Goal: Information Seeking & Learning: Learn about a topic

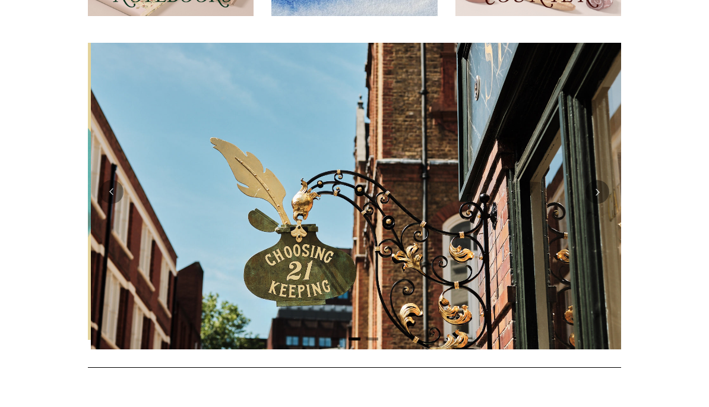
scroll to position [211, 0]
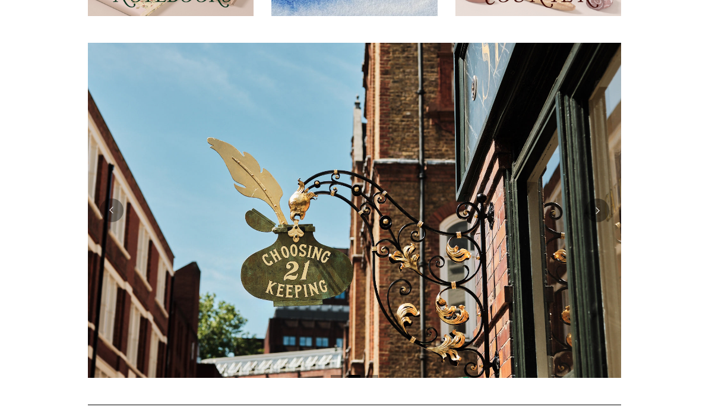
click at [113, 209] on button "Previous" at bounding box center [112, 210] width 24 height 24
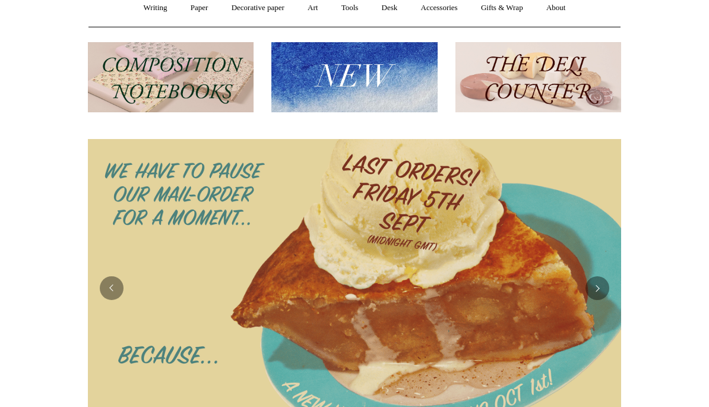
scroll to position [107, 0]
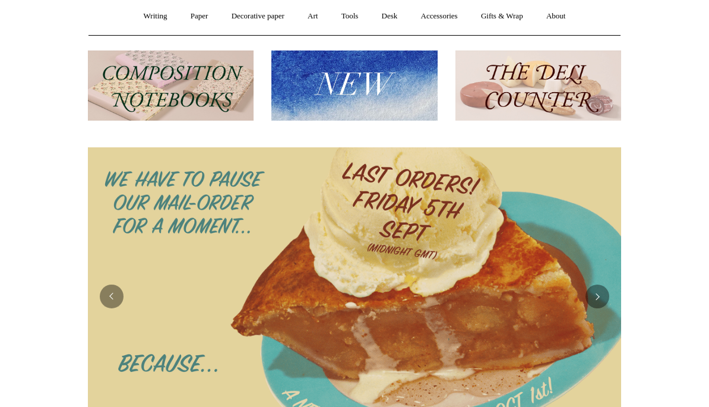
click at [348, 15] on link "Tools +" at bounding box center [350, 16] width 39 height 31
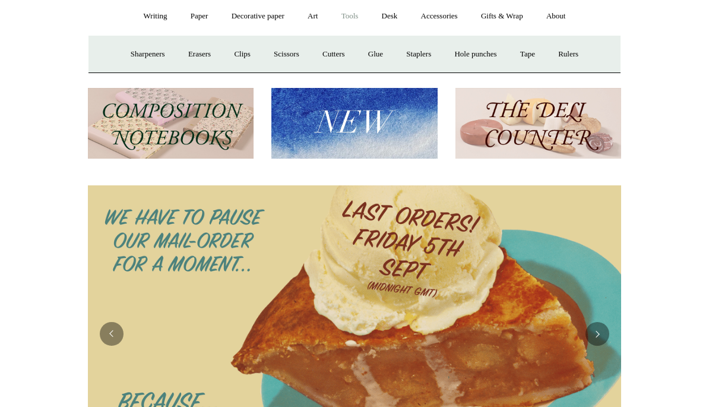
click at [451, 12] on link "Accessories +" at bounding box center [440, 16] width 58 height 31
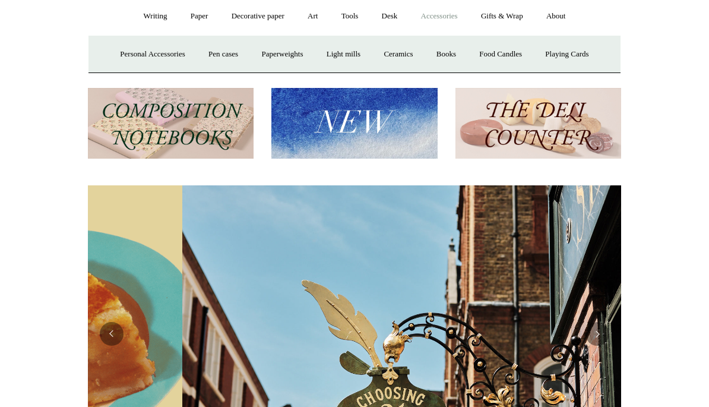
scroll to position [0, 533]
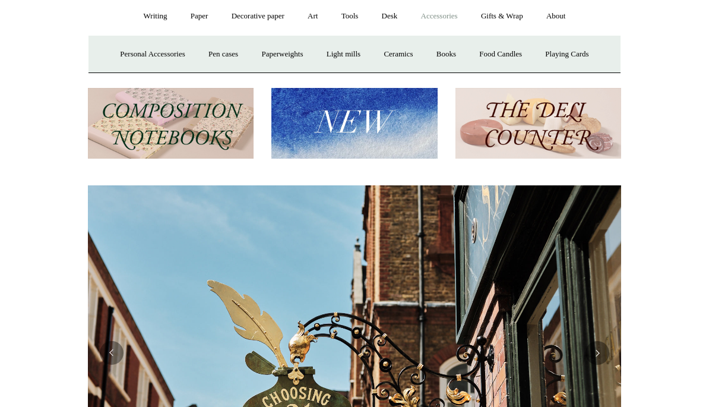
click at [134, 52] on link "Personal Accessories +" at bounding box center [152, 54] width 86 height 31
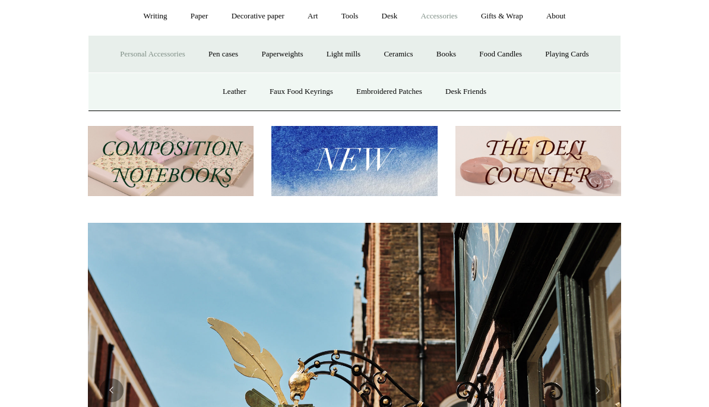
click at [222, 95] on link "Leather" at bounding box center [234, 91] width 45 height 31
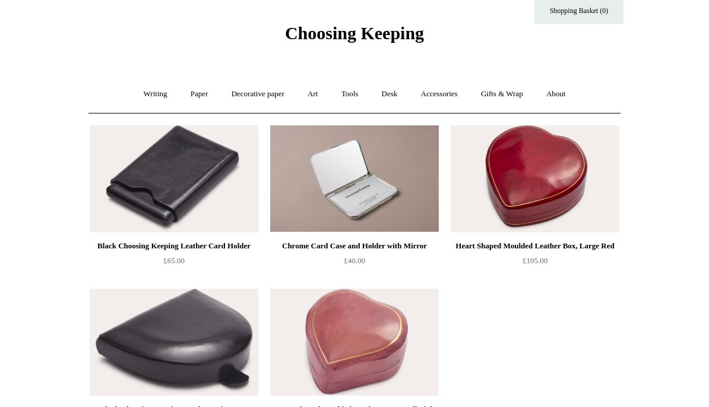
scroll to position [28, 0]
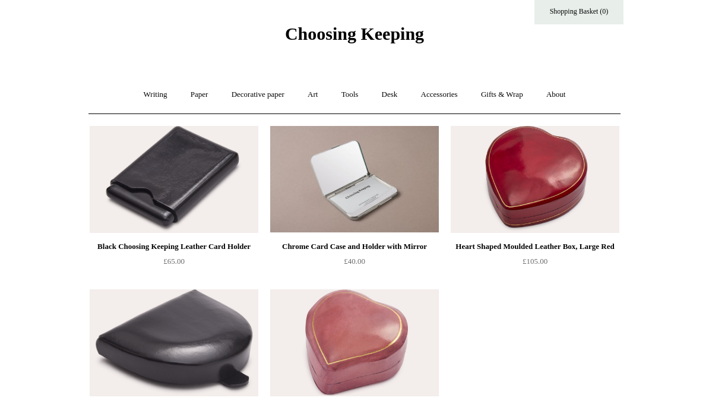
click at [393, 99] on link "Desk +" at bounding box center [389, 95] width 37 height 31
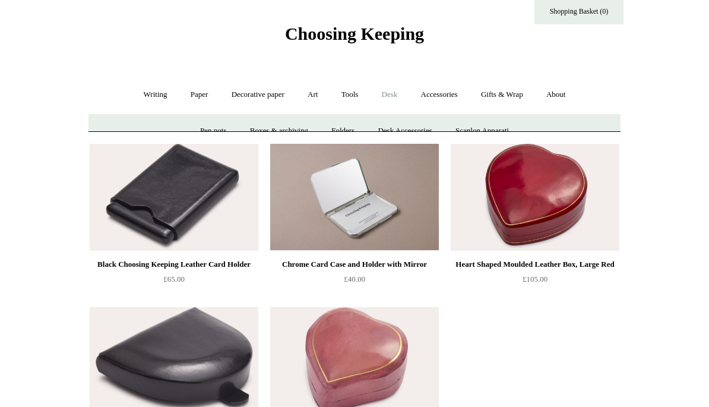
scroll to position [29, 0]
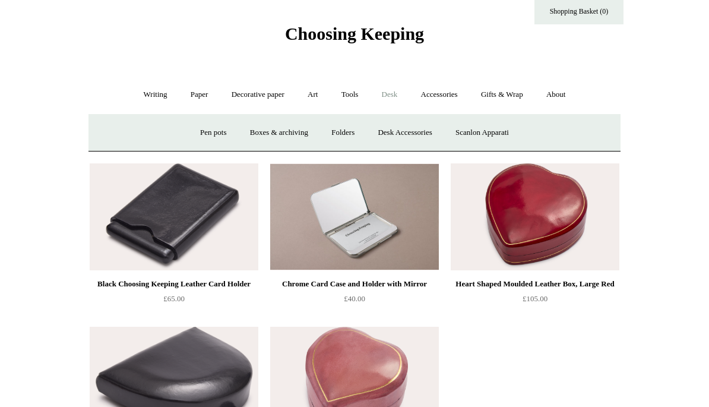
click at [203, 131] on link "Pen pots" at bounding box center [214, 132] width 48 height 31
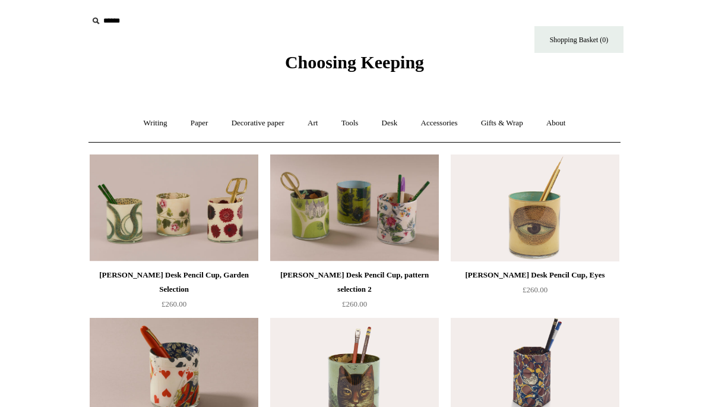
click at [389, 122] on link "Desk +" at bounding box center [389, 123] width 37 height 31
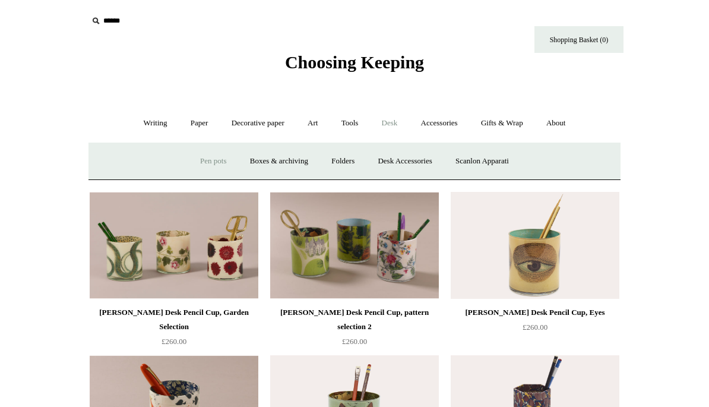
click at [477, 163] on link "Scanlon Apparati" at bounding box center [482, 161] width 75 height 31
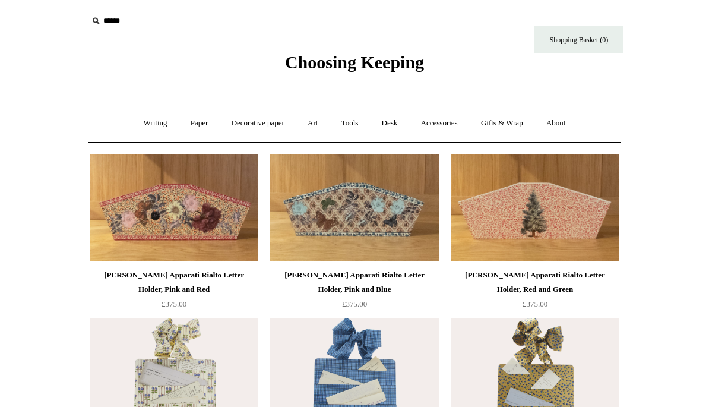
click at [392, 125] on link "Desk +" at bounding box center [389, 123] width 37 height 31
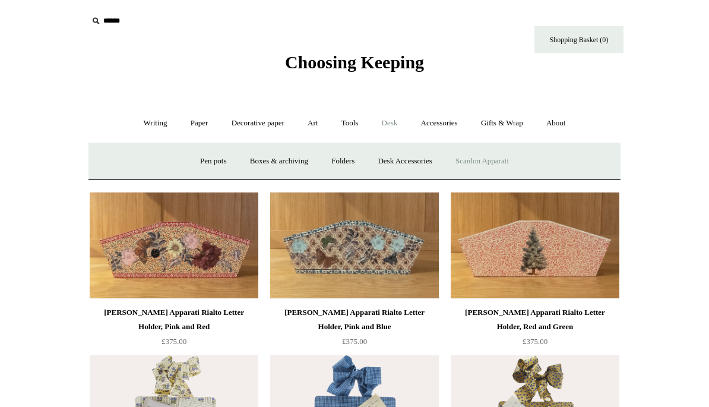
click at [395, 158] on link "Desk Accessories" at bounding box center [404, 161] width 75 height 31
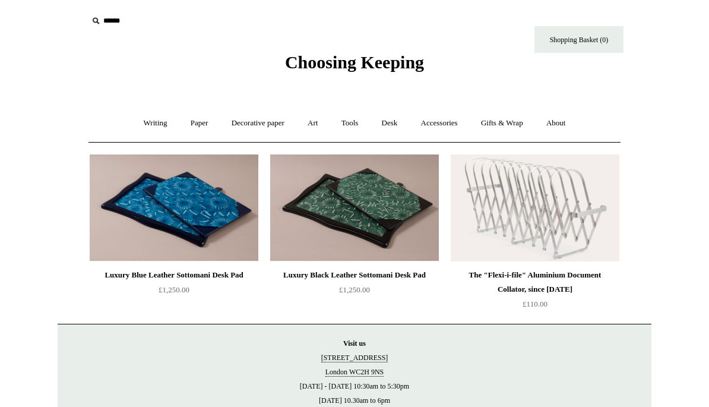
click at [345, 231] on img at bounding box center [354, 207] width 169 height 107
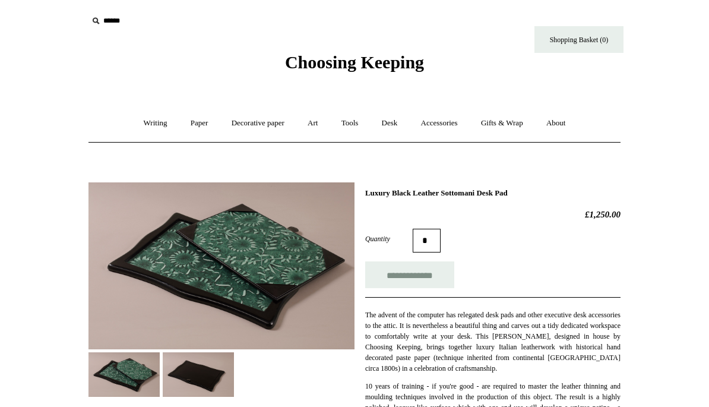
click at [179, 376] on img at bounding box center [198, 374] width 71 height 45
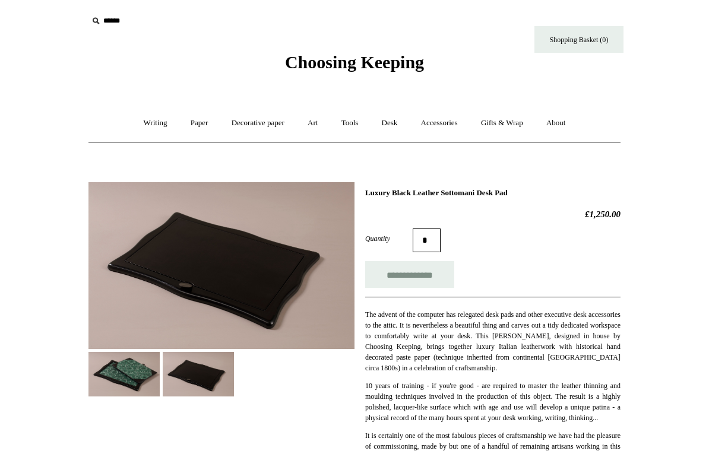
click at [113, 384] on img at bounding box center [124, 374] width 71 height 45
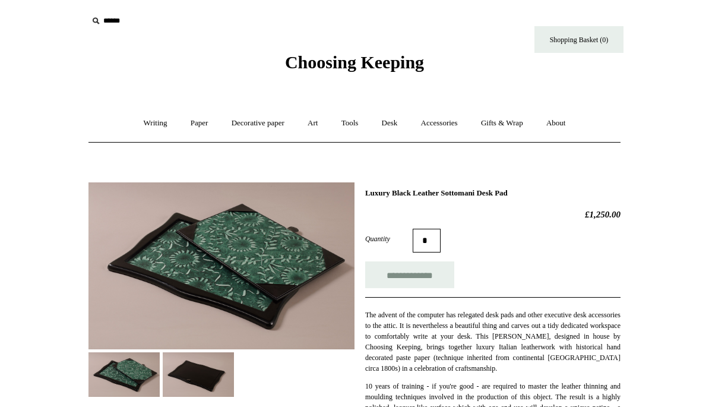
click at [352, 122] on link "Tools +" at bounding box center [350, 123] width 39 height 31
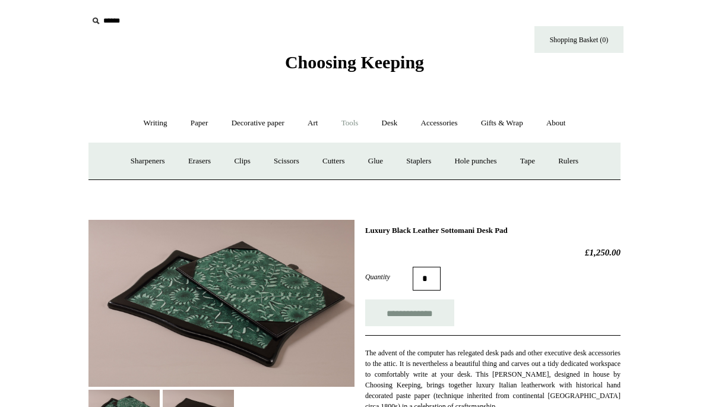
click at [433, 127] on link "Accessories +" at bounding box center [440, 123] width 58 height 31
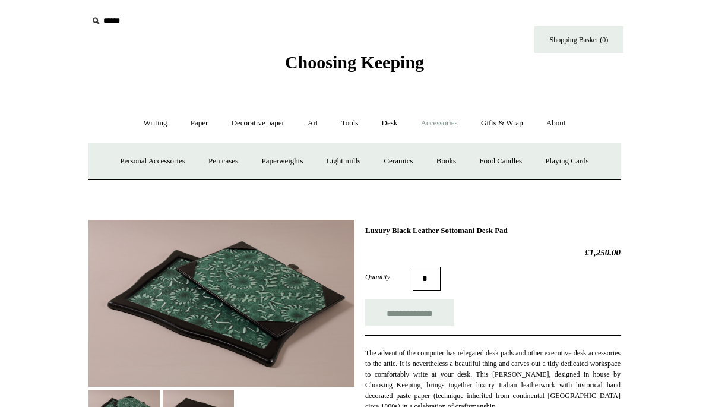
click at [346, 159] on link "Light mills" at bounding box center [343, 161] width 55 height 31
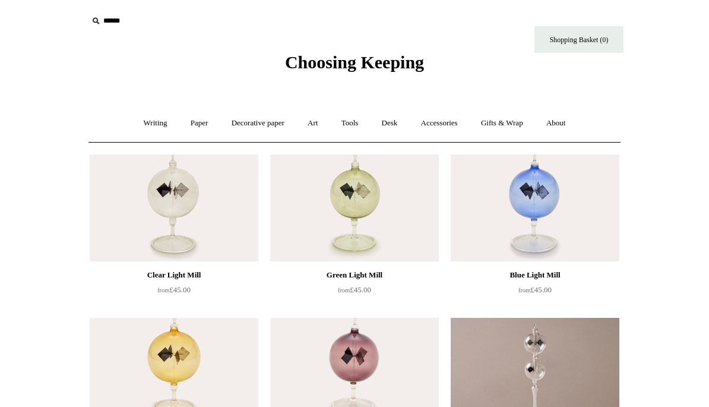
click at [440, 127] on link "Accessories +" at bounding box center [440, 123] width 58 height 31
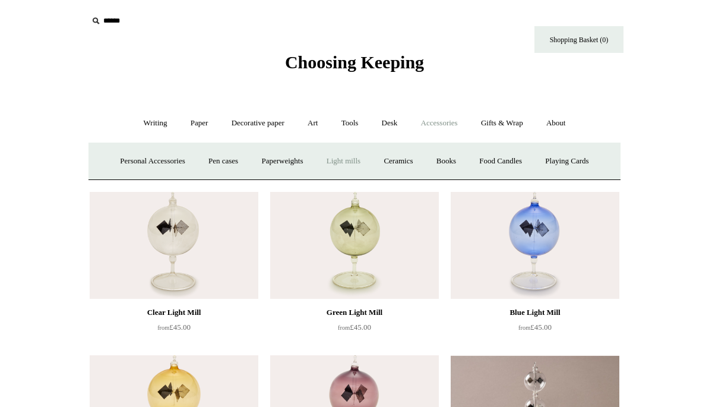
click at [216, 160] on link "Pen cases" at bounding box center [223, 161] width 51 height 31
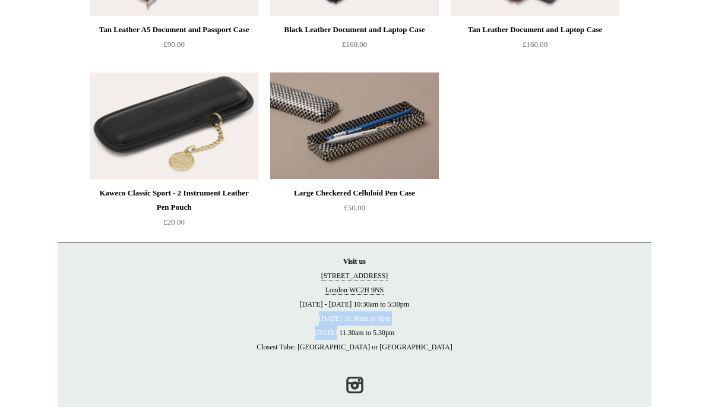
scroll to position [1356, 0]
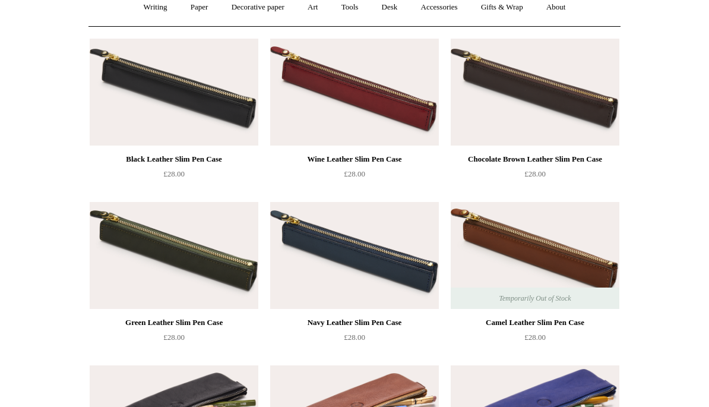
scroll to position [0, 0]
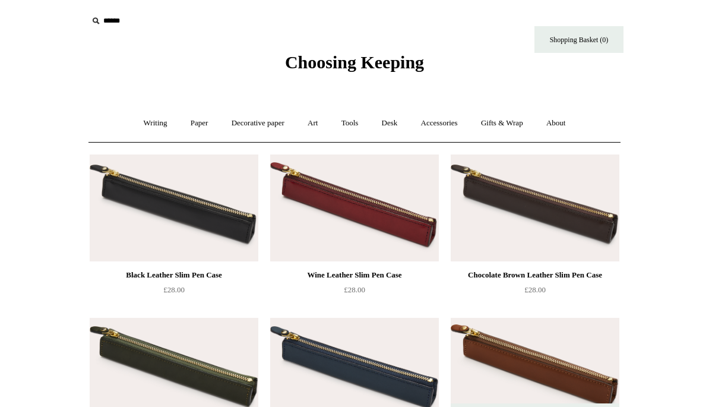
click at [441, 124] on link "Accessories +" at bounding box center [440, 123] width 58 height 31
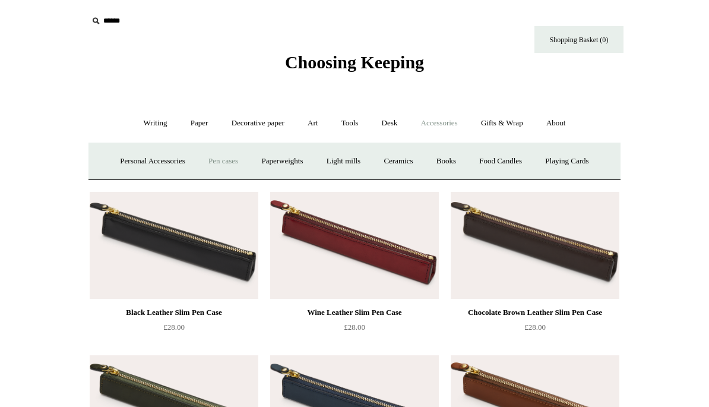
click at [139, 161] on link "Personal Accessories +" at bounding box center [152, 161] width 86 height 31
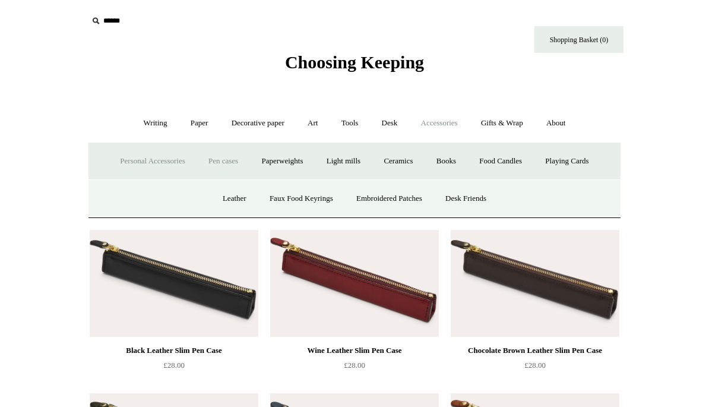
click at [472, 197] on link "Desk Friends" at bounding box center [466, 198] width 62 height 31
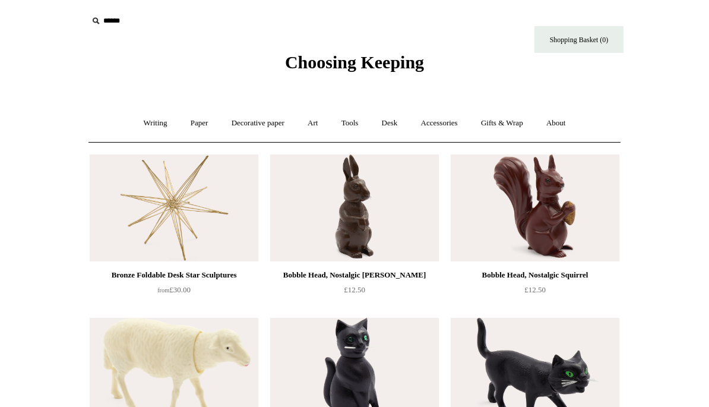
click at [307, 124] on link "Art +" at bounding box center [312, 123] width 31 height 31
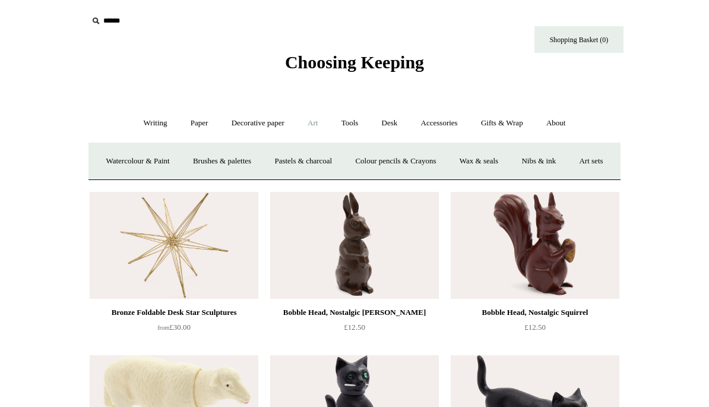
click at [348, 121] on link "Tools +" at bounding box center [350, 123] width 39 height 31
click at [387, 125] on link "Desk +" at bounding box center [389, 123] width 37 height 31
click at [273, 164] on link "Boxes & archiving" at bounding box center [279, 161] width 80 height 31
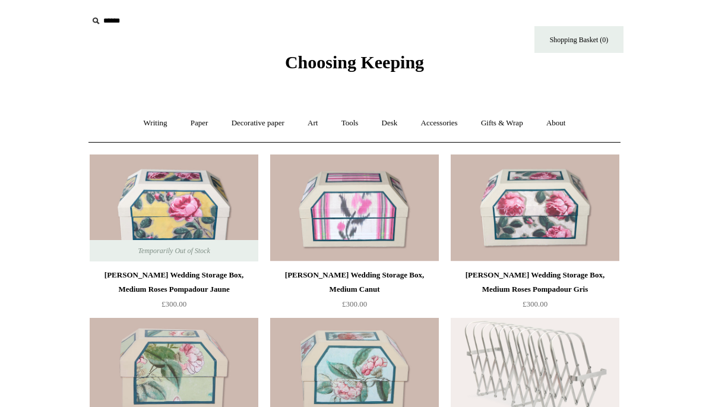
click at [439, 124] on link "Accessories +" at bounding box center [440, 123] width 58 height 31
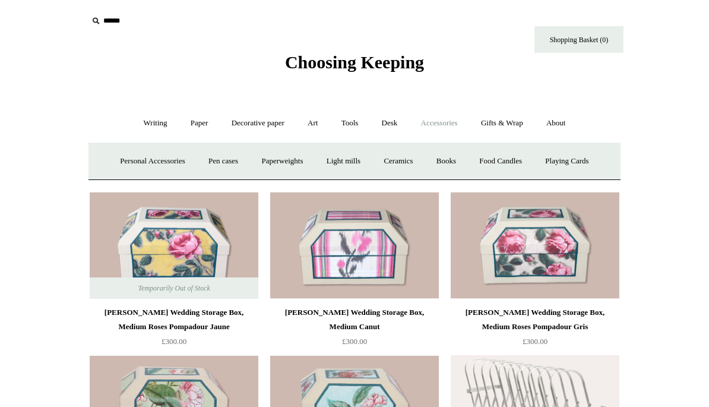
click at [276, 156] on link "Paperweights +" at bounding box center [282, 161] width 63 height 31
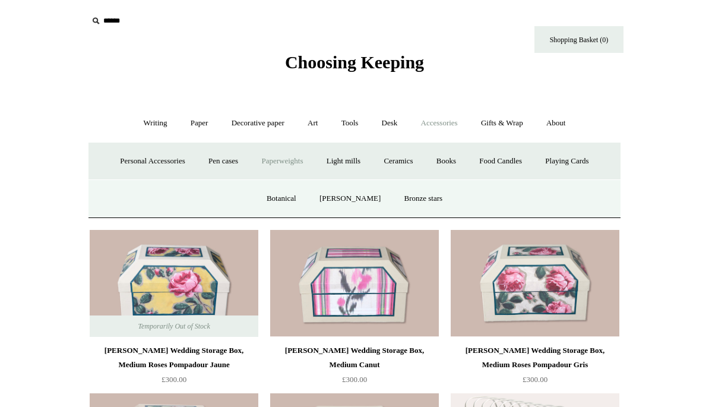
click at [288, 201] on link "Botanical" at bounding box center [281, 198] width 51 height 31
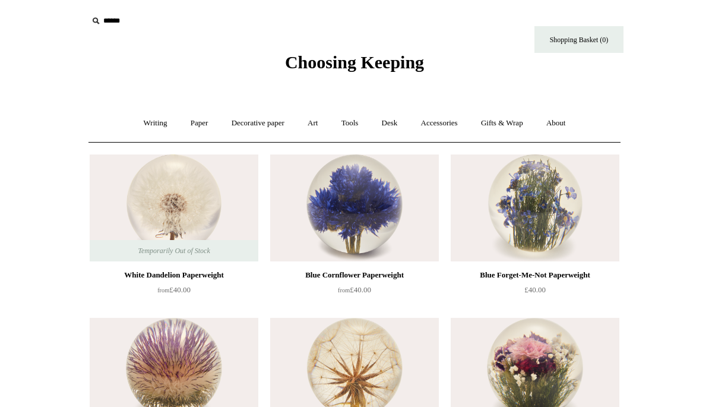
click at [444, 130] on link "Accessories +" at bounding box center [440, 123] width 58 height 31
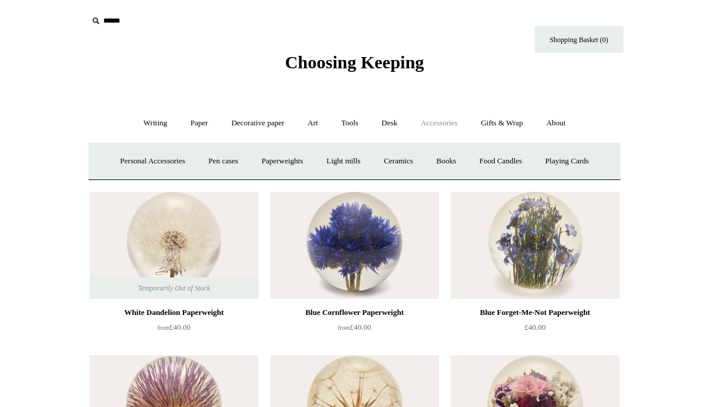
click at [397, 160] on link "Ceramics +" at bounding box center [398, 161] width 50 height 31
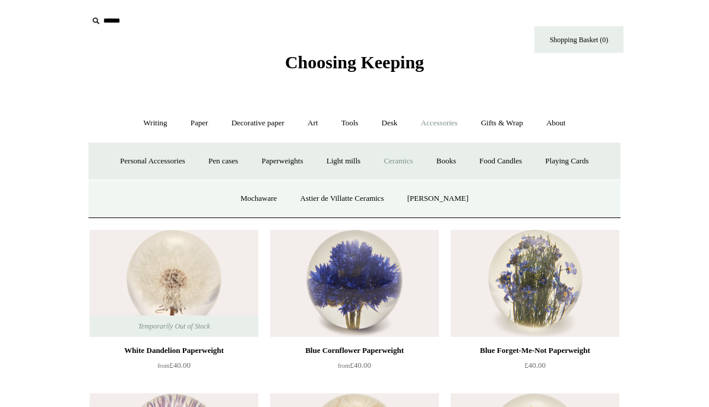
click at [331, 201] on link "Astier de Villatte Ceramics" at bounding box center [342, 198] width 105 height 31
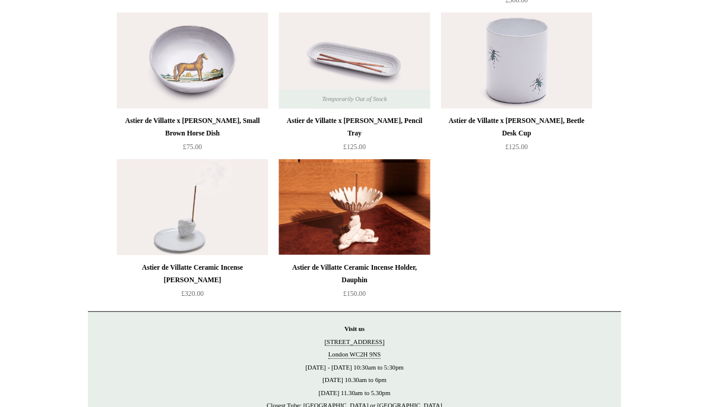
scroll to position [670, 0]
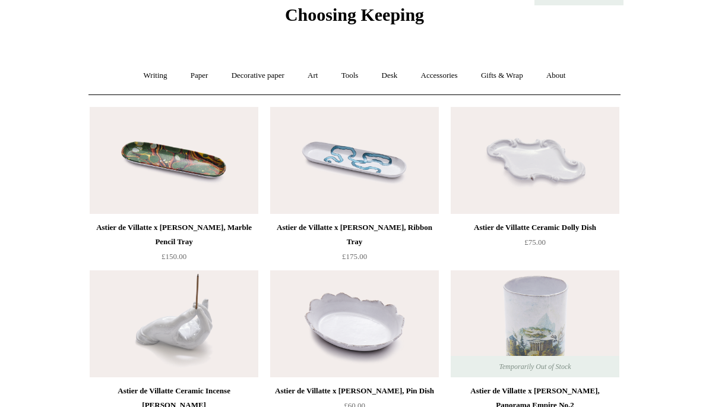
scroll to position [0, 0]
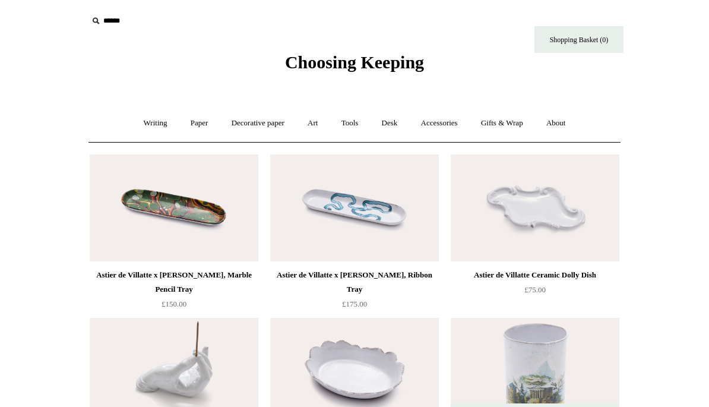
click at [442, 125] on link "Accessories +" at bounding box center [440, 123] width 58 height 31
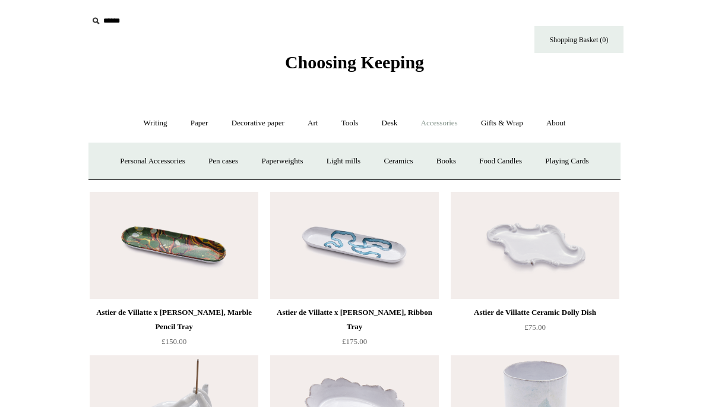
click at [139, 162] on link "Personal Accessories +" at bounding box center [152, 161] width 86 height 31
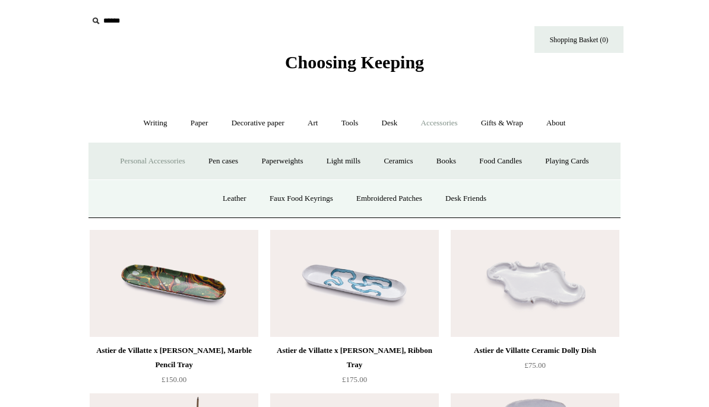
click at [226, 200] on link "Leather" at bounding box center [234, 198] width 45 height 31
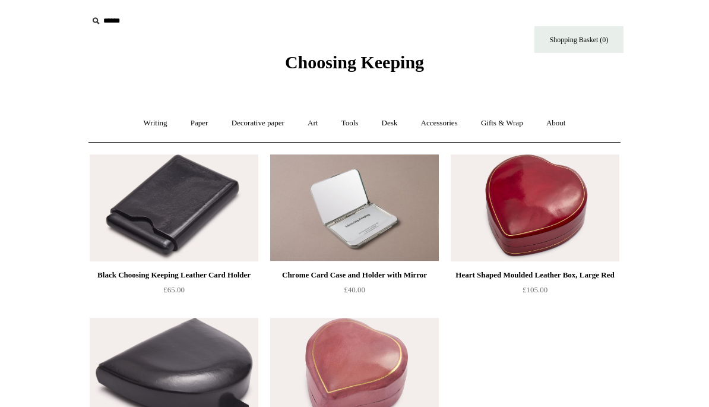
click at [443, 125] on link "Accessories +" at bounding box center [440, 123] width 58 height 31
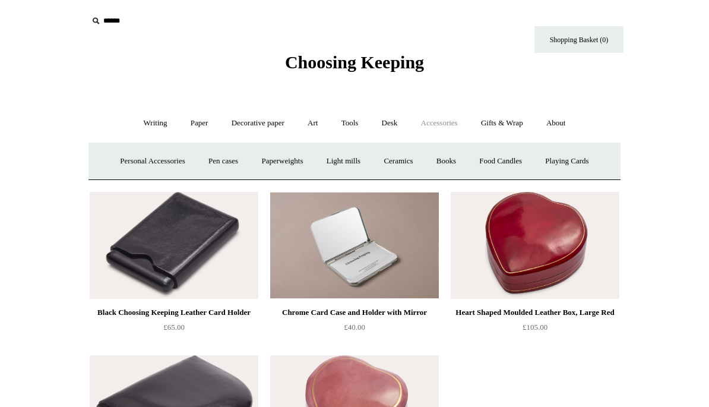
click at [390, 124] on link "Desk +" at bounding box center [389, 123] width 37 height 31
click at [459, 160] on link "Scanlon Apparati" at bounding box center [482, 161] width 75 height 31
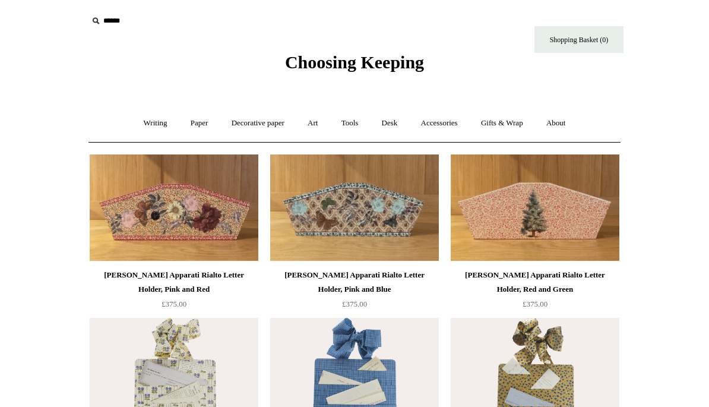
click at [566, 125] on link "About +" at bounding box center [556, 123] width 41 height 31
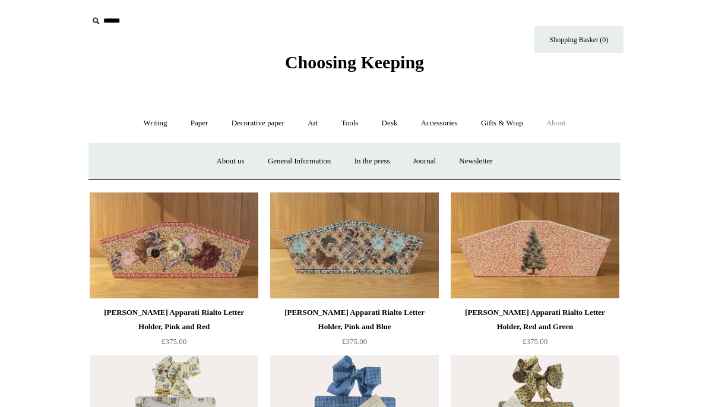
click at [436, 121] on link "Accessories +" at bounding box center [440, 123] width 58 height 31
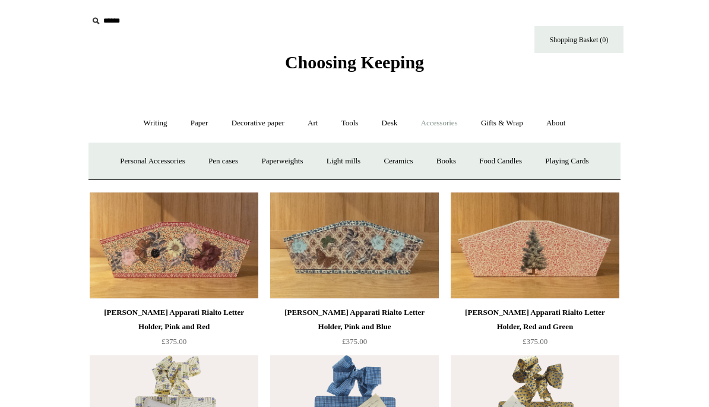
click at [564, 125] on link "About +" at bounding box center [556, 123] width 41 height 31
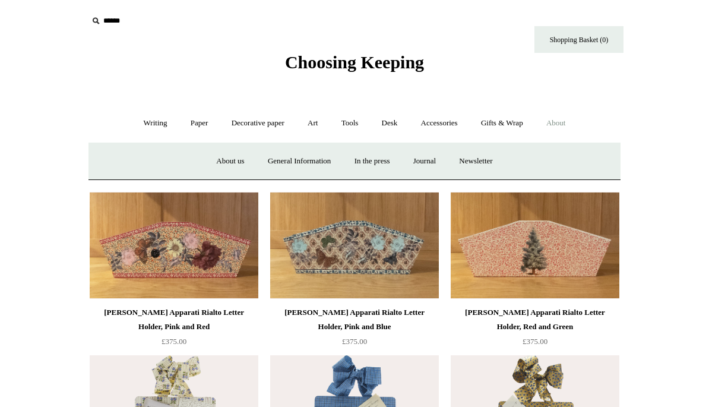
click at [431, 157] on link "Journal +" at bounding box center [425, 161] width 44 height 31
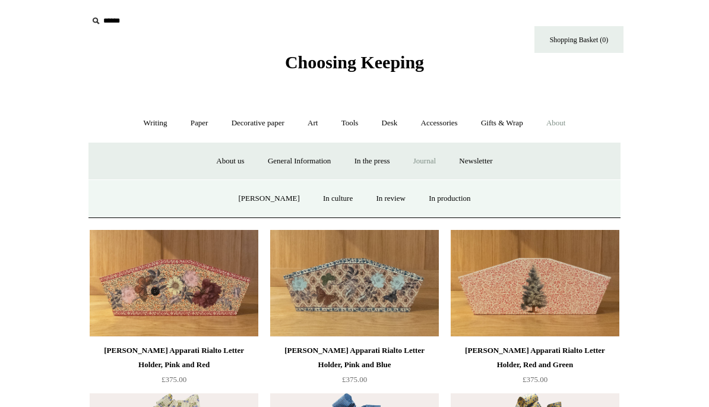
click at [319, 202] on link "In culture" at bounding box center [337, 198] width 51 height 31
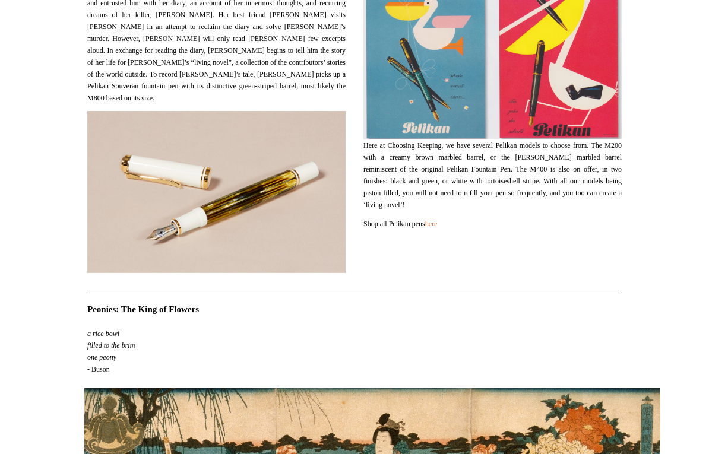
scroll to position [1111, 0]
click at [438, 227] on link "here" at bounding box center [431, 224] width 12 height 8
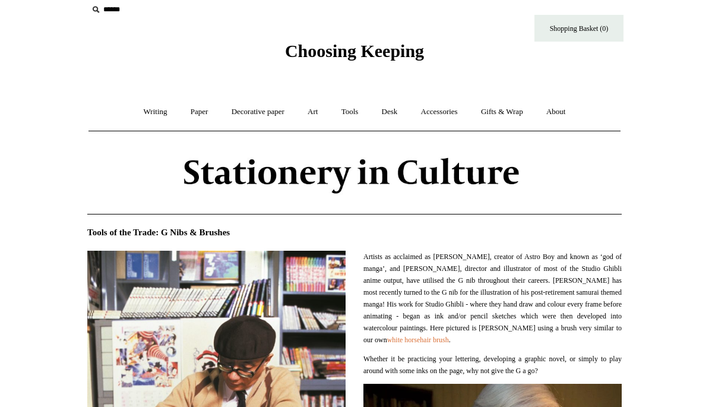
scroll to position [0, 0]
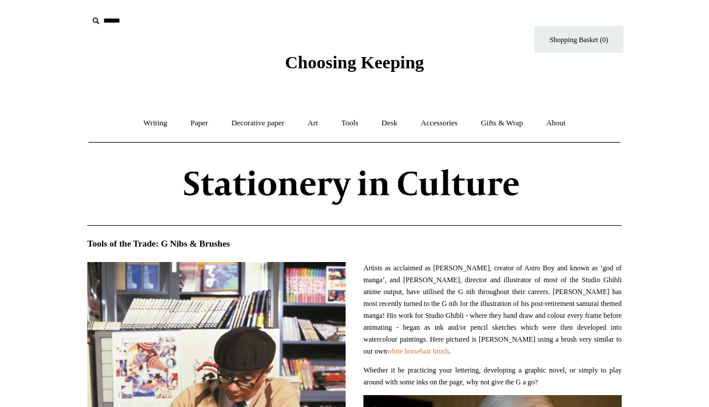
click at [553, 125] on link "About +" at bounding box center [556, 123] width 41 height 31
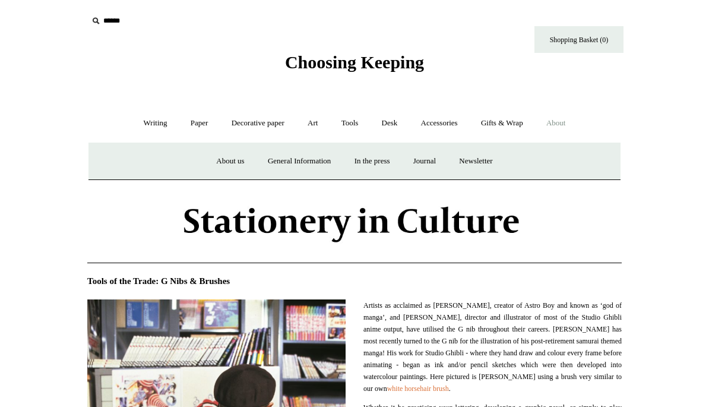
click at [429, 160] on link "Journal +" at bounding box center [425, 161] width 44 height 31
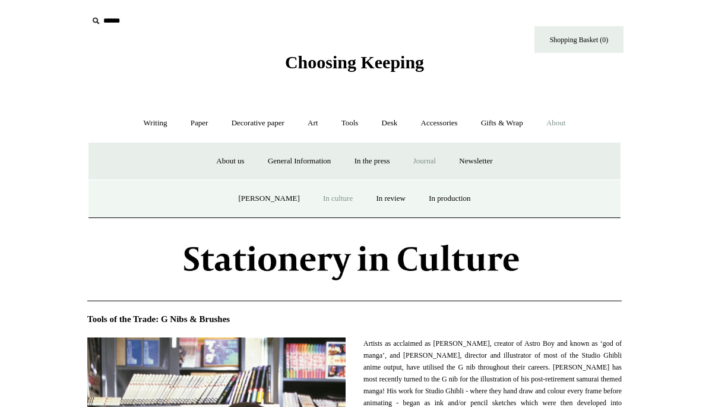
click at [249, 196] on link "[PERSON_NAME]" at bounding box center [269, 198] width 83 height 31
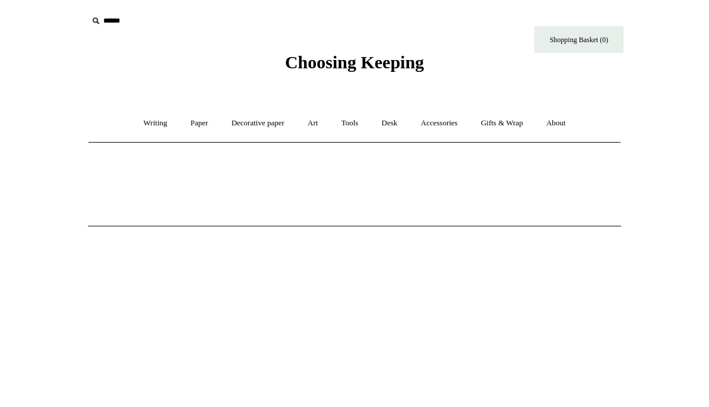
click at [561, 122] on link "About +" at bounding box center [556, 123] width 41 height 31
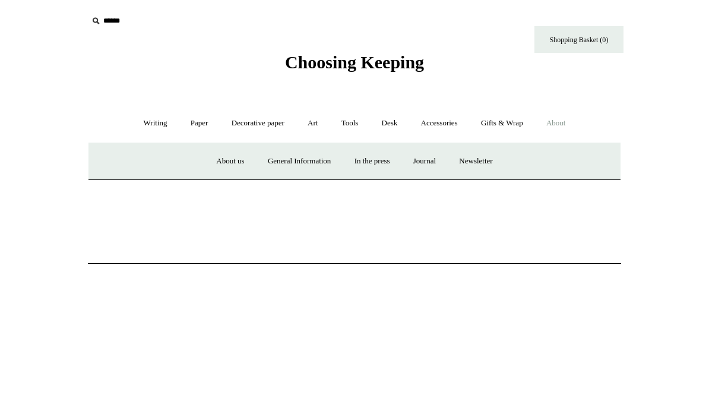
click at [426, 160] on link "Journal +" at bounding box center [425, 161] width 44 height 31
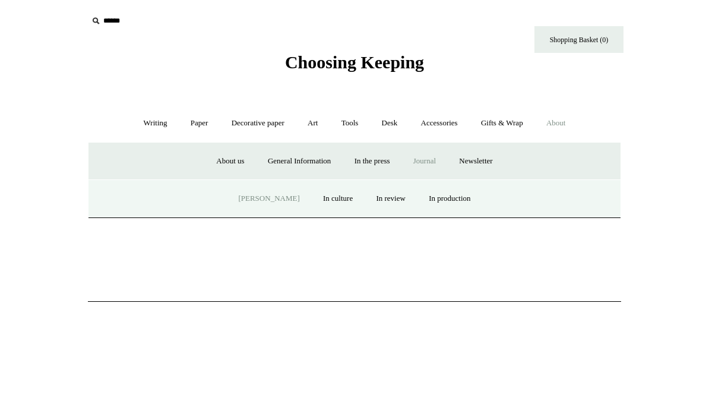
click at [478, 164] on a"] "Newsletter" at bounding box center [476, 161] width 55 height 31
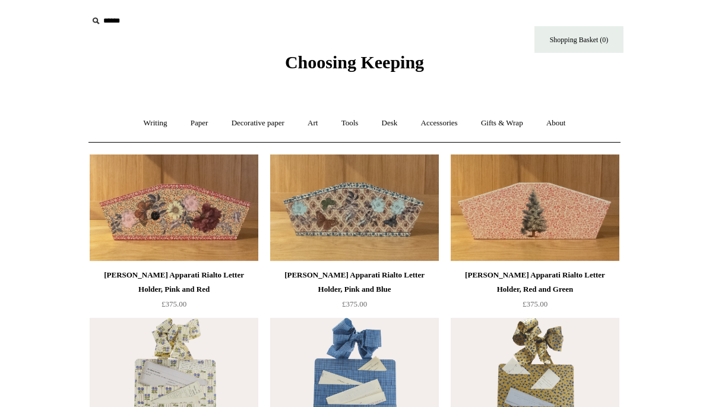
click at [438, 126] on link "Accessories +" at bounding box center [440, 123] width 58 height 31
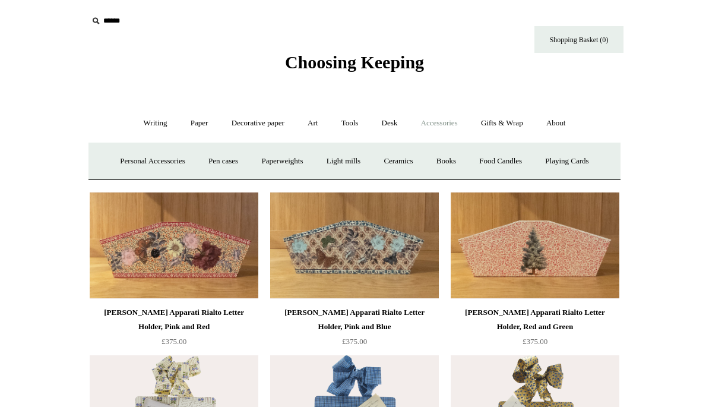
click at [147, 161] on link "Personal Accessories +" at bounding box center [152, 161] width 86 height 31
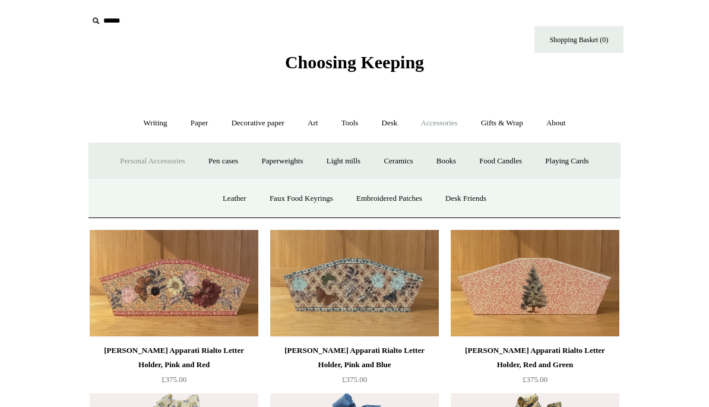
click at [471, 203] on link "Desk Friends" at bounding box center [466, 198] width 62 height 31
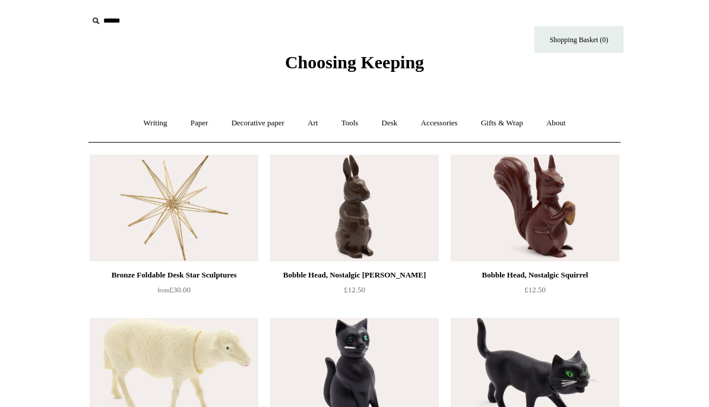
click at [441, 127] on link "Accessories +" at bounding box center [440, 123] width 58 height 31
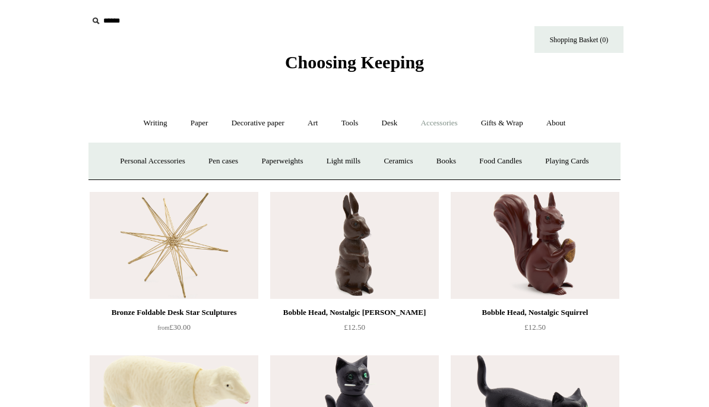
click at [137, 160] on link "Personal Accessories +" at bounding box center [152, 161] width 86 height 31
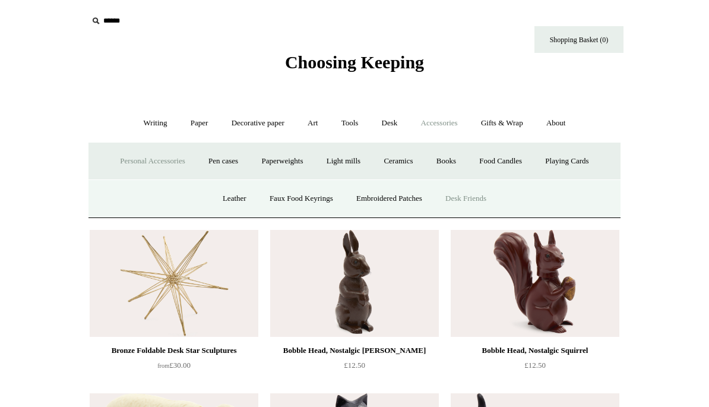
click at [224, 201] on link "Leather" at bounding box center [234, 198] width 45 height 31
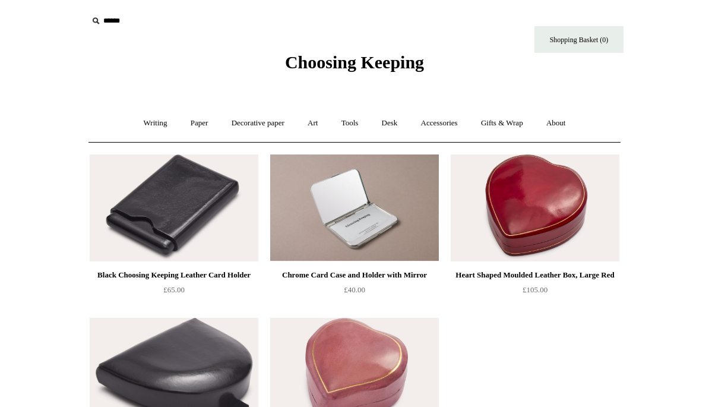
click at [434, 128] on link "Accessories +" at bounding box center [440, 123] width 58 height 31
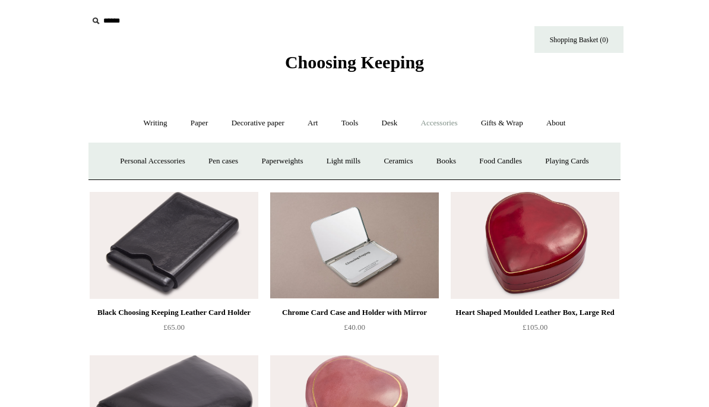
click at [211, 158] on link "Pen cases" at bounding box center [223, 161] width 51 height 31
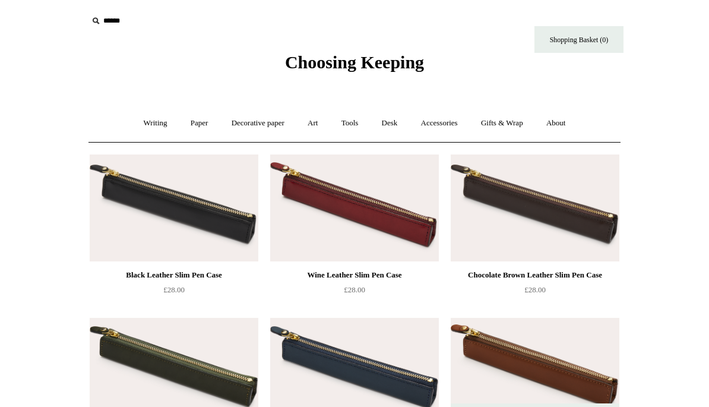
click at [439, 125] on link "Accessories +" at bounding box center [440, 123] width 58 height 31
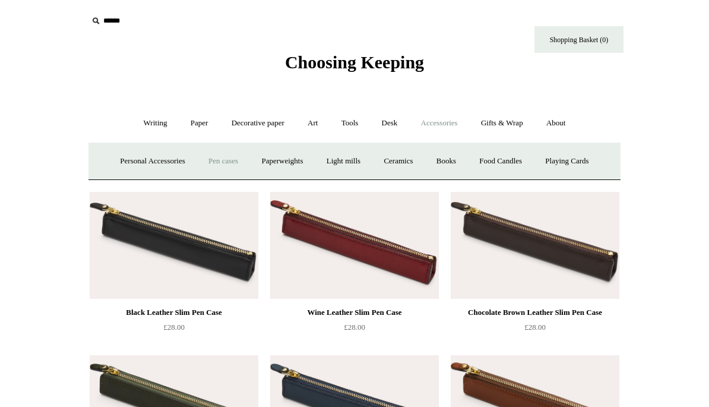
click at [347, 121] on link "Tools +" at bounding box center [350, 123] width 39 height 31
click at [385, 118] on link "Desk +" at bounding box center [389, 123] width 37 height 31
click at [403, 161] on link "Desk Accessories" at bounding box center [404, 161] width 75 height 31
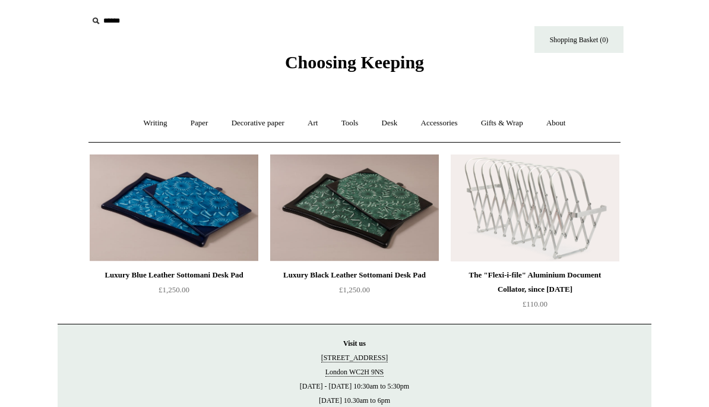
click at [165, 204] on img at bounding box center [174, 207] width 169 height 107
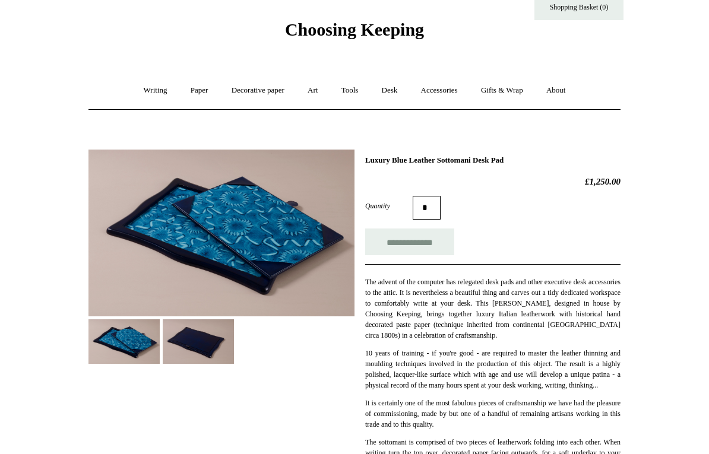
scroll to position [33, 0]
click at [128, 338] on img at bounding box center [124, 341] width 71 height 45
click at [153, 216] on img at bounding box center [222, 232] width 266 height 167
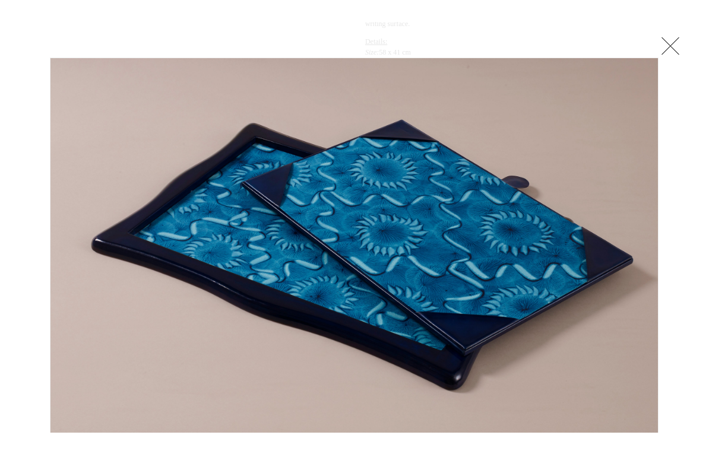
scroll to position [452, 0]
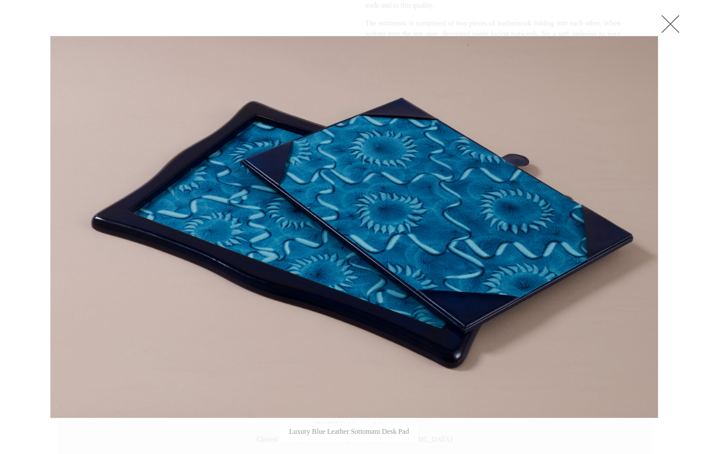
click at [668, 20] on link at bounding box center [671, 24] width 24 height 24
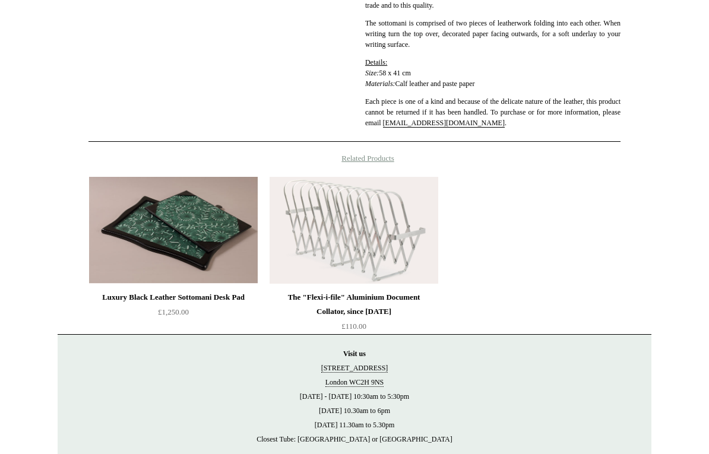
click at [164, 254] on img at bounding box center [173, 230] width 169 height 107
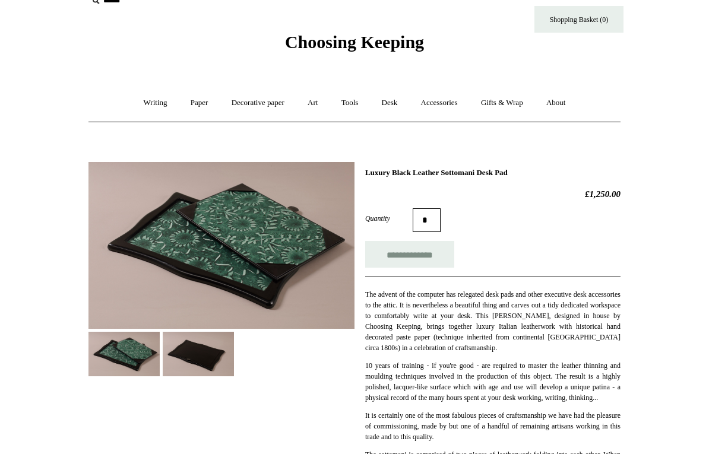
scroll to position [24, 0]
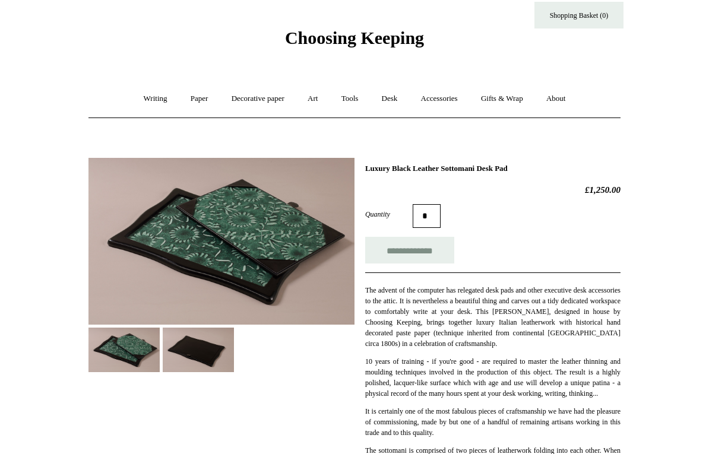
click at [207, 206] on img at bounding box center [222, 241] width 266 height 167
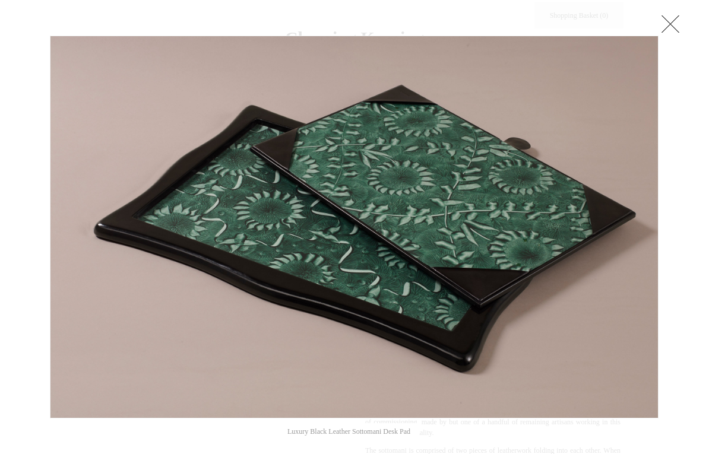
click at [664, 23] on link at bounding box center [671, 24] width 24 height 24
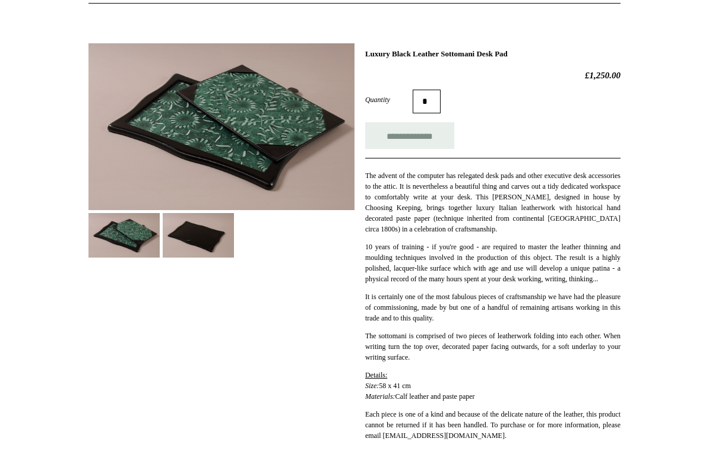
scroll to position [139, 0]
click at [194, 222] on img at bounding box center [198, 235] width 71 height 45
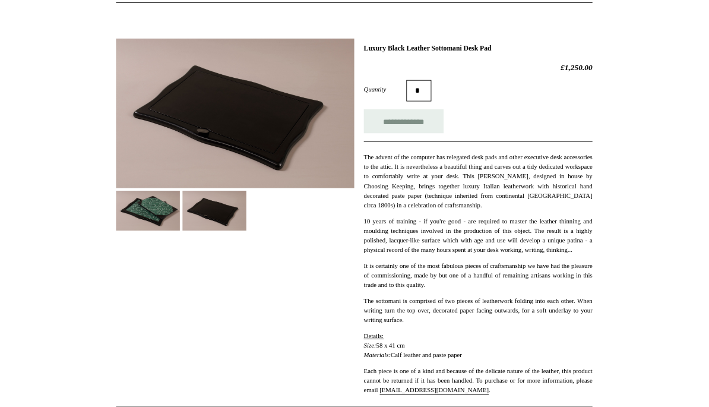
scroll to position [187, 0]
